Goal: Task Accomplishment & Management: Use online tool/utility

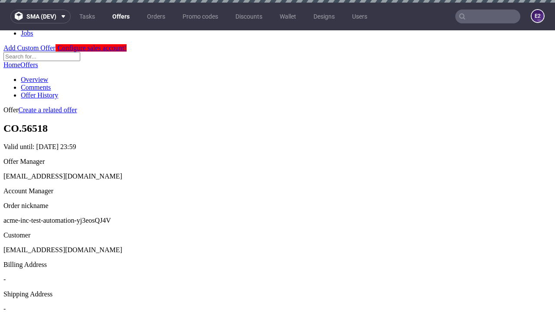
scroll to position [3, 0]
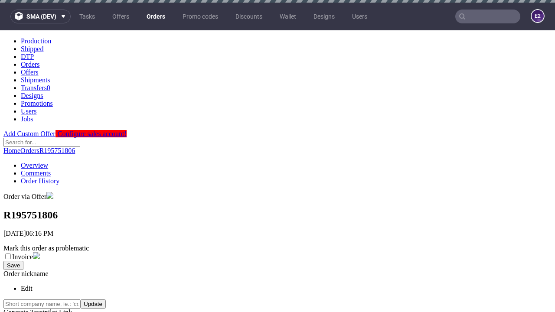
scroll to position [327, 0]
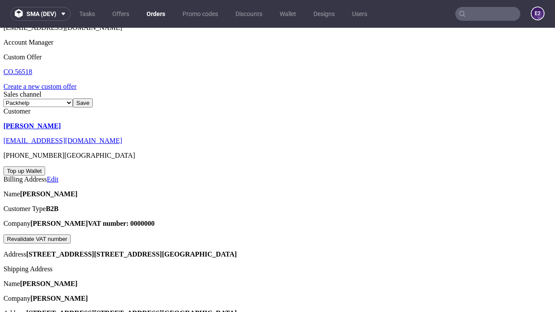
scroll to position [231, 0]
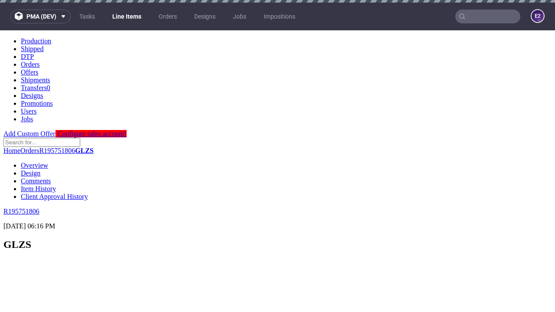
scroll to position [1058, 0]
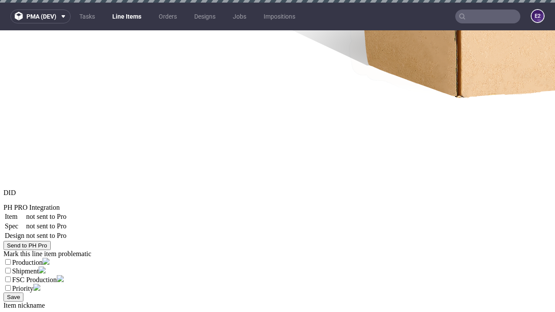
select select "accepted"
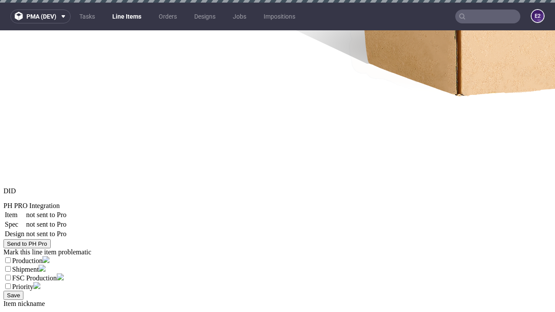
scroll to position [3, 0]
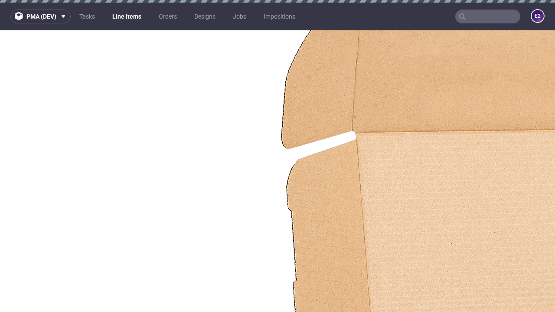
select select "received"
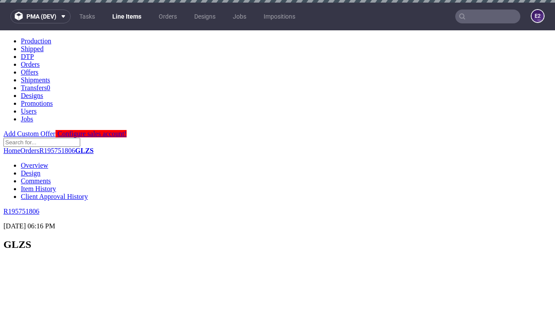
scroll to position [1191, 0]
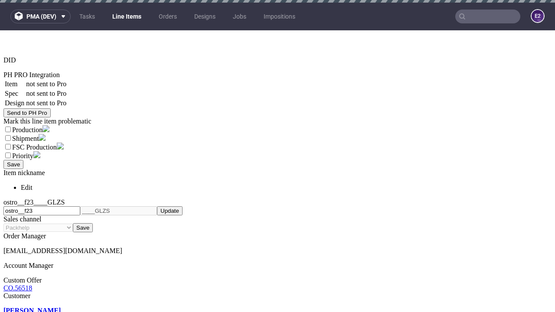
select select "accepted_dtp_issue_reprint"
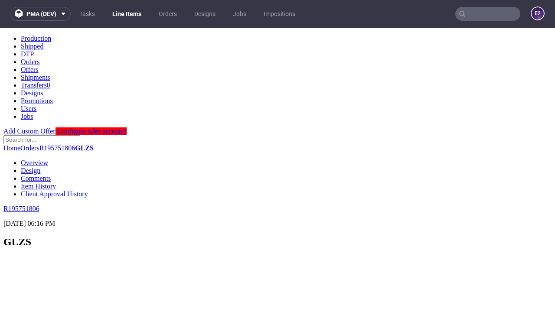
scroll to position [0, 0]
